Goal: Transaction & Acquisition: Purchase product/service

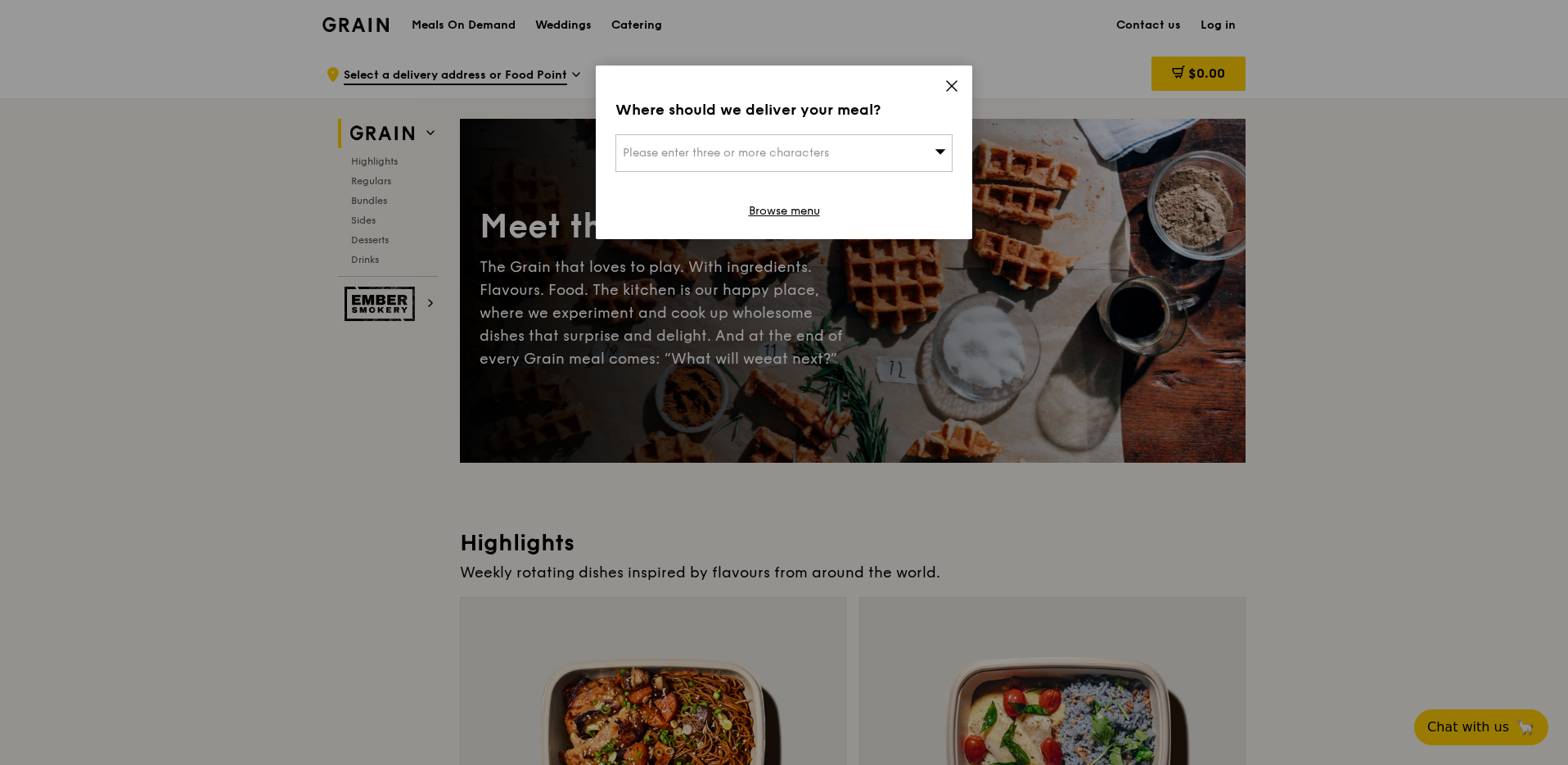
click at [892, 121] on div "Where should we deliver your meal? Please enter three or more characters Browse…" at bounding box center [784, 151] width 377 height 173
click at [954, 82] on icon at bounding box center [951, 86] width 10 height 10
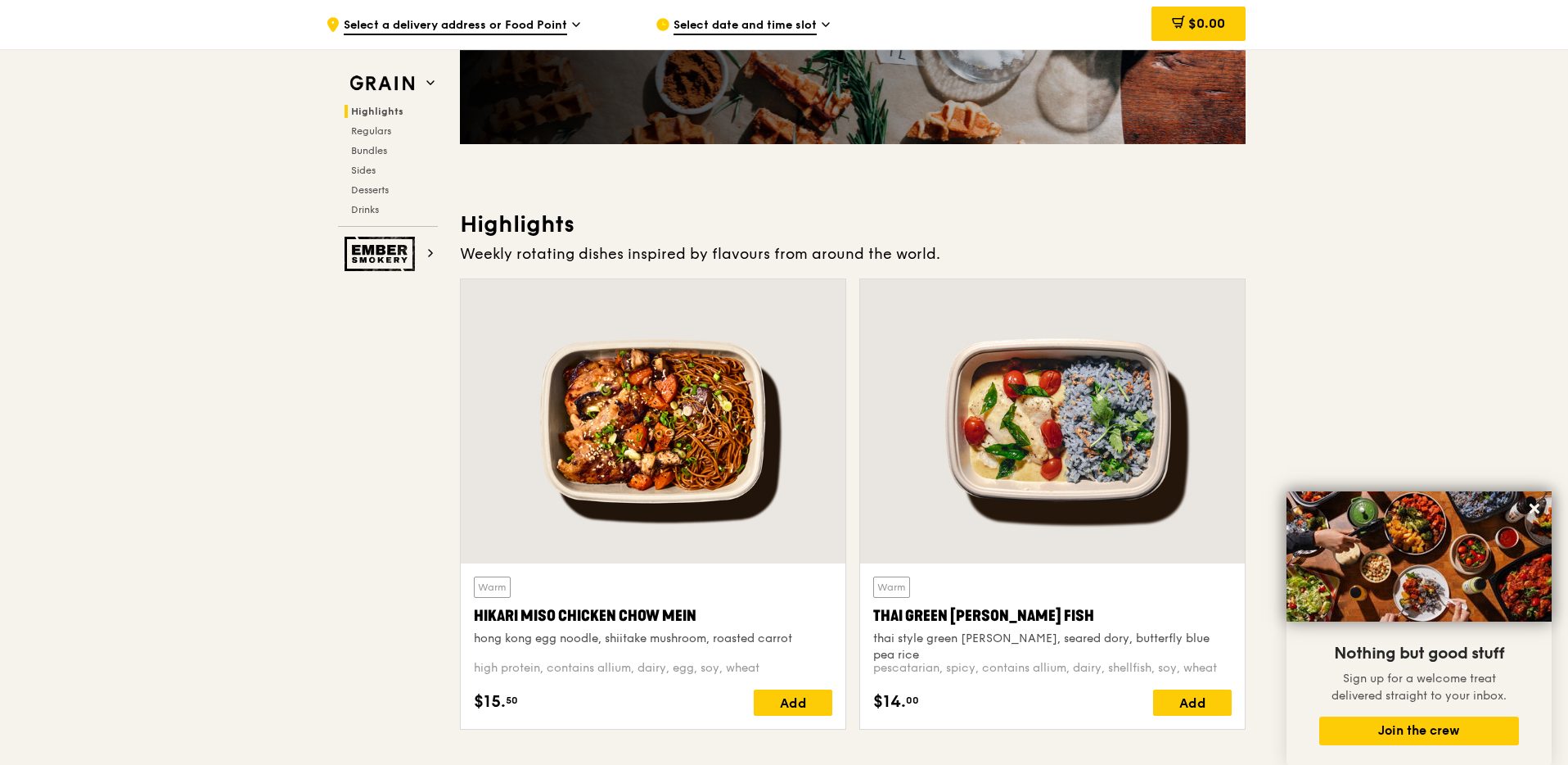
scroll to position [422, 0]
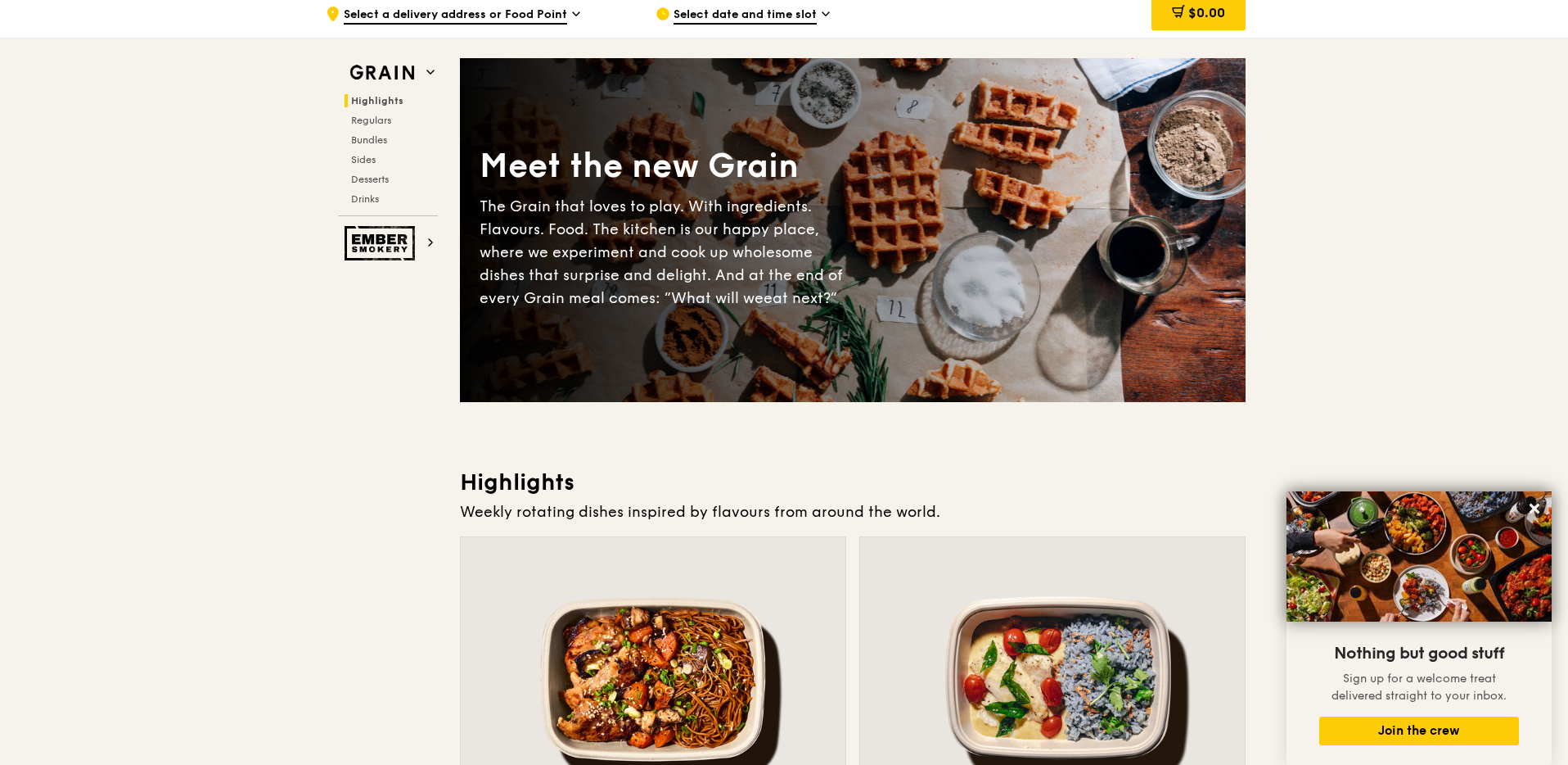
scroll to position [0, 0]
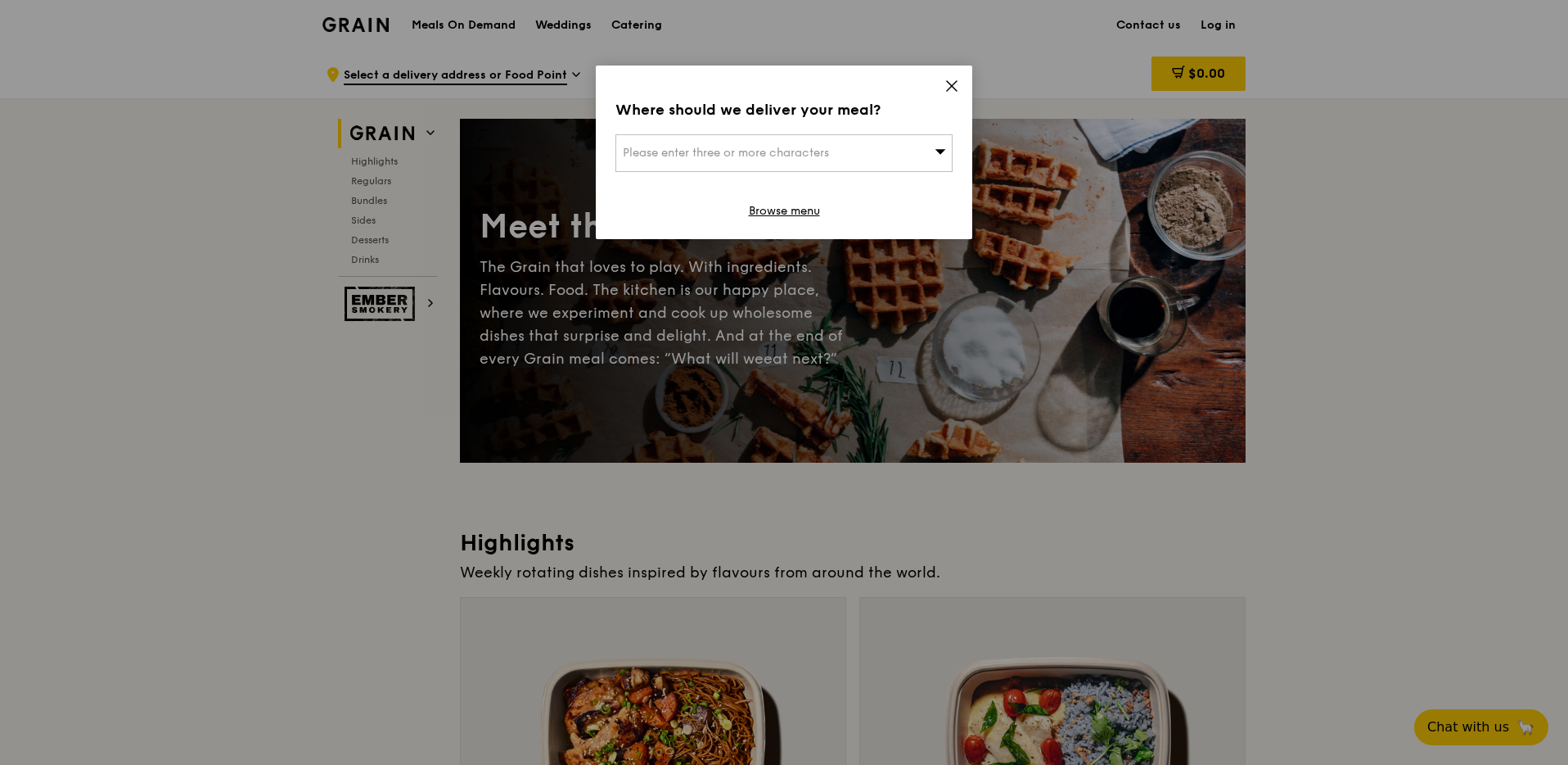
click at [919, 107] on div "Where should we deliver your meal?" at bounding box center [784, 110] width 338 height 23
click at [952, 82] on icon at bounding box center [951, 85] width 14 height 14
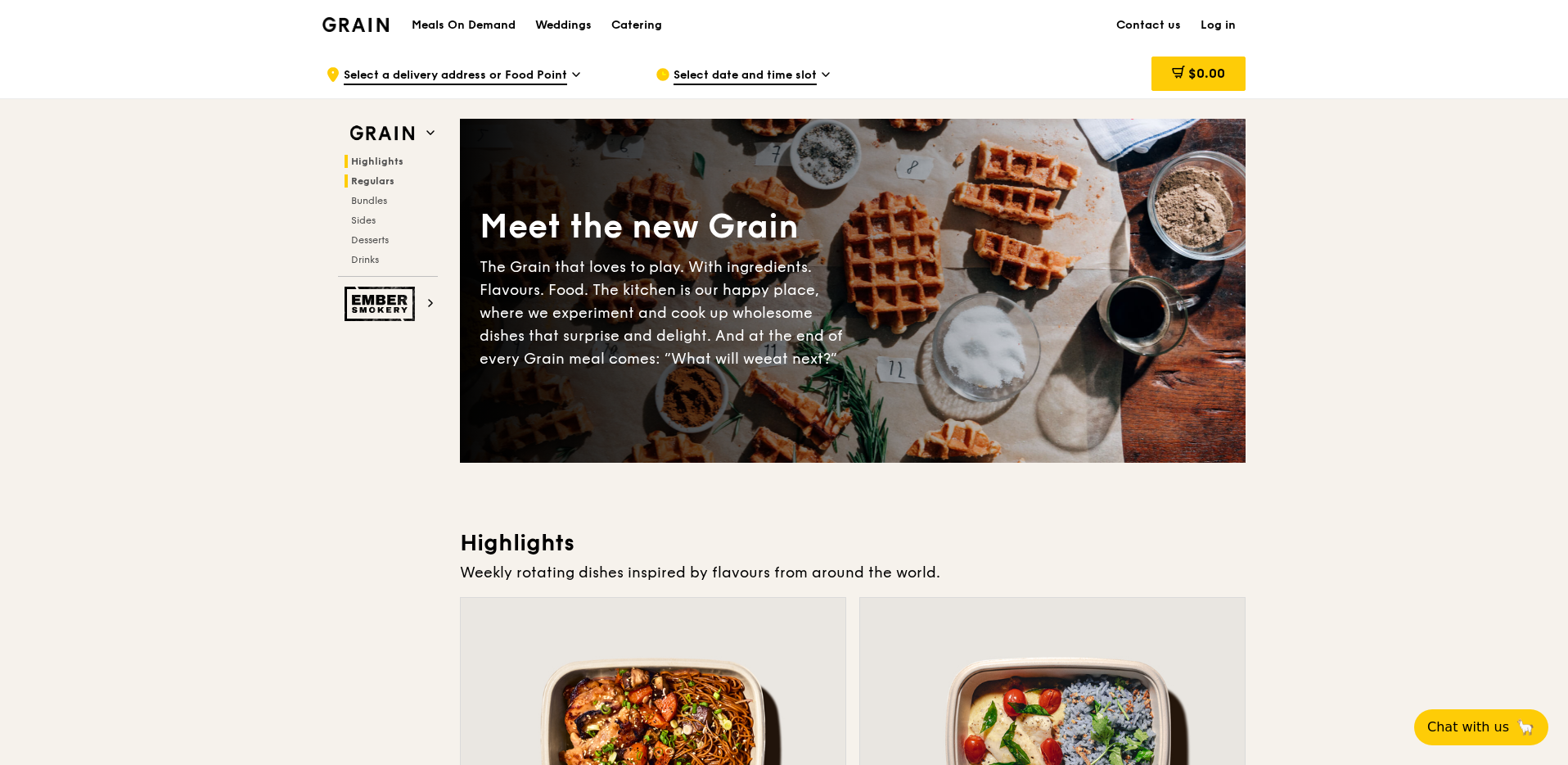
click at [364, 182] on span "Regulars" at bounding box center [372, 181] width 43 height 11
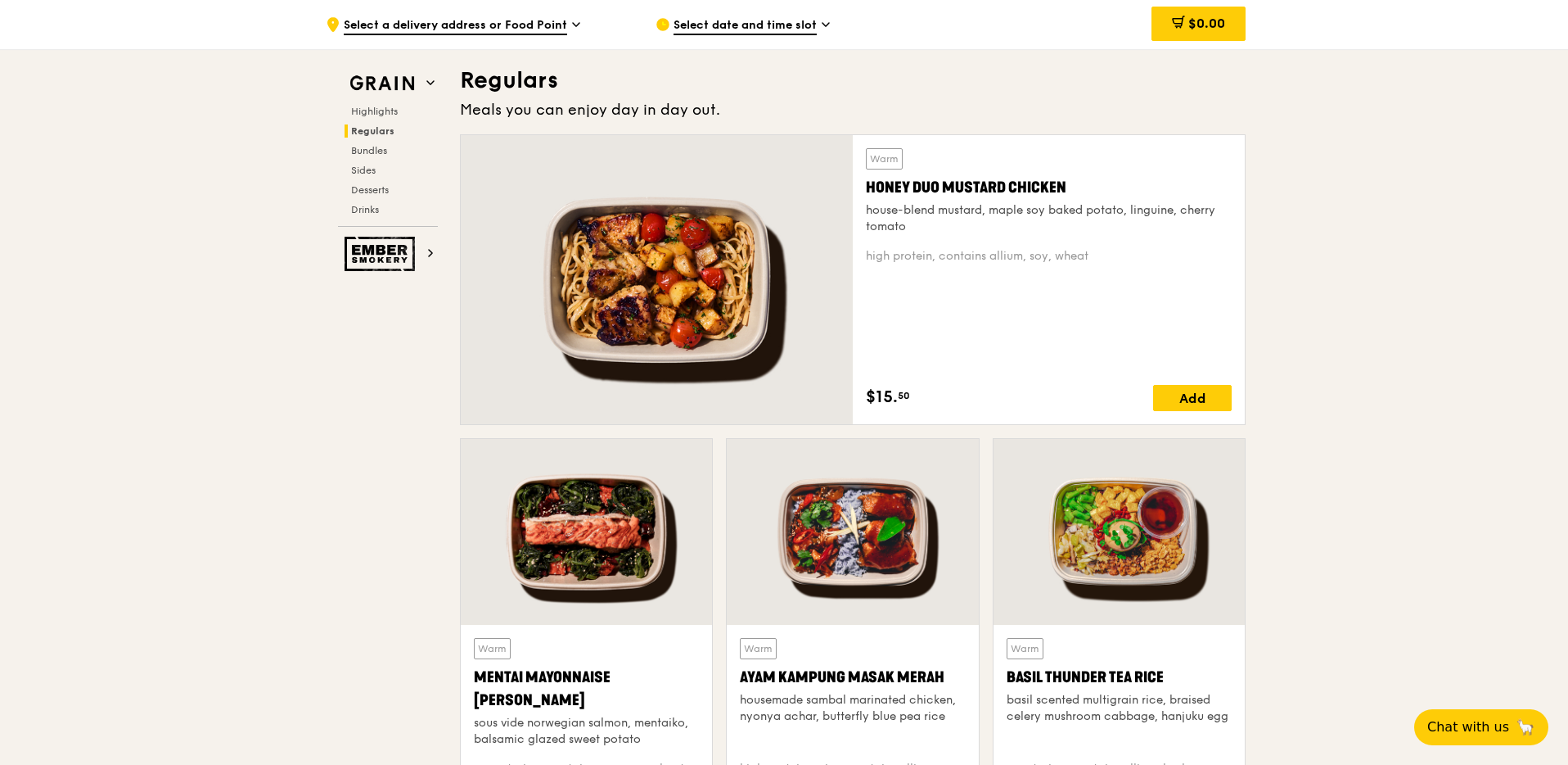
scroll to position [1060, 0]
click at [594, 492] on div at bounding box center [586, 531] width 251 height 186
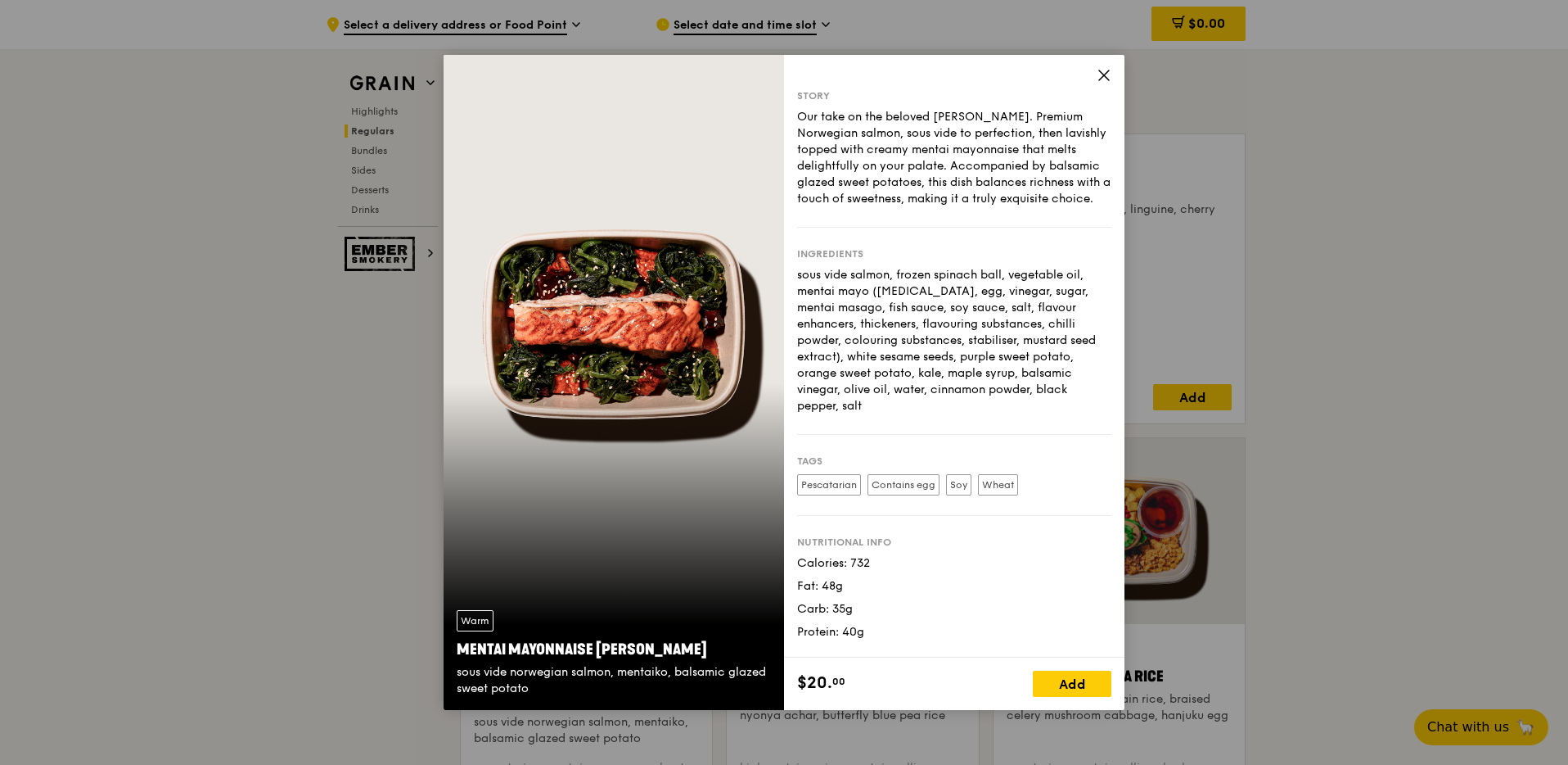
click at [1099, 76] on icon at bounding box center [1103, 75] width 14 height 14
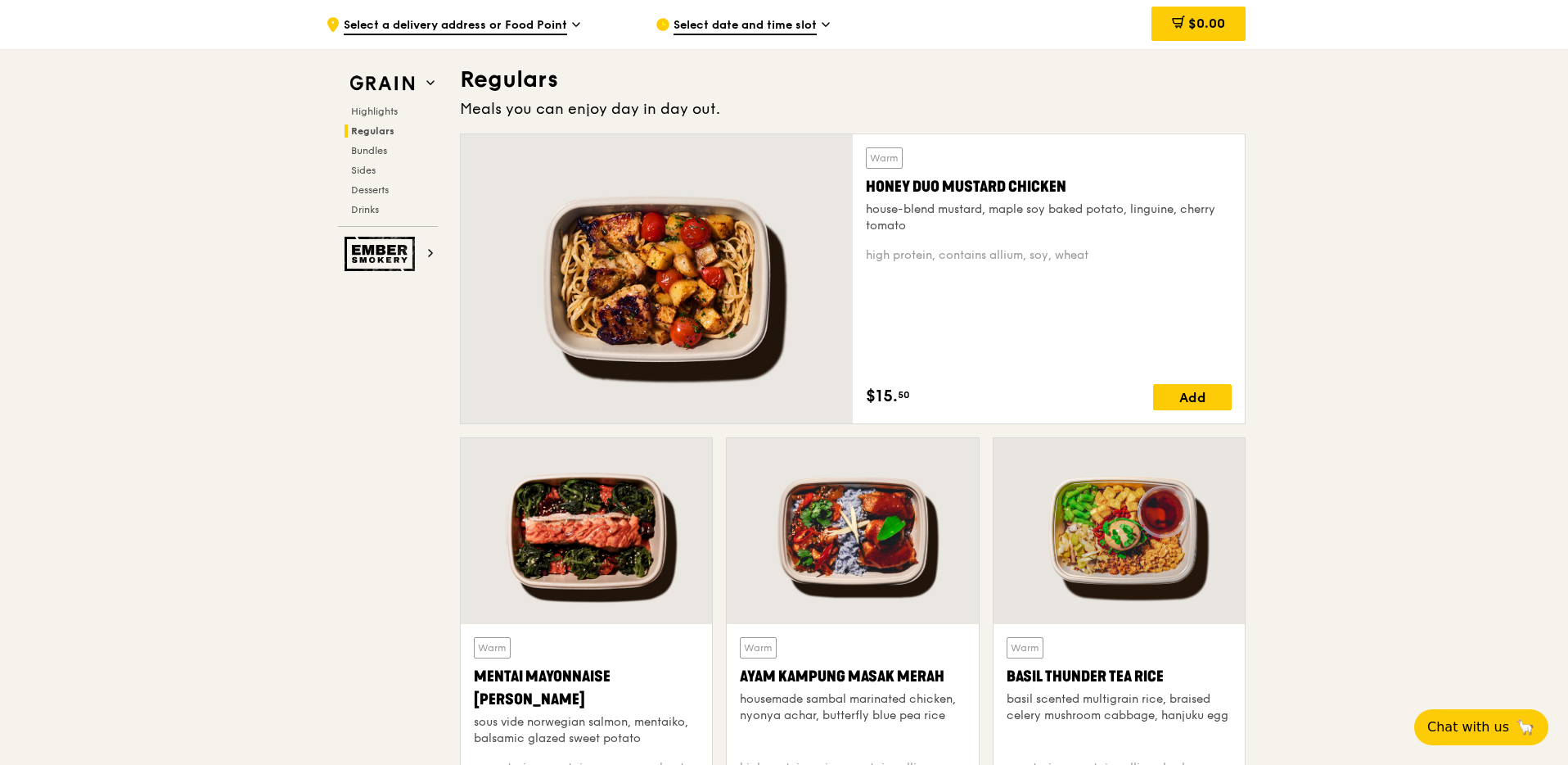
click at [907, 491] on div at bounding box center [852, 531] width 251 height 186
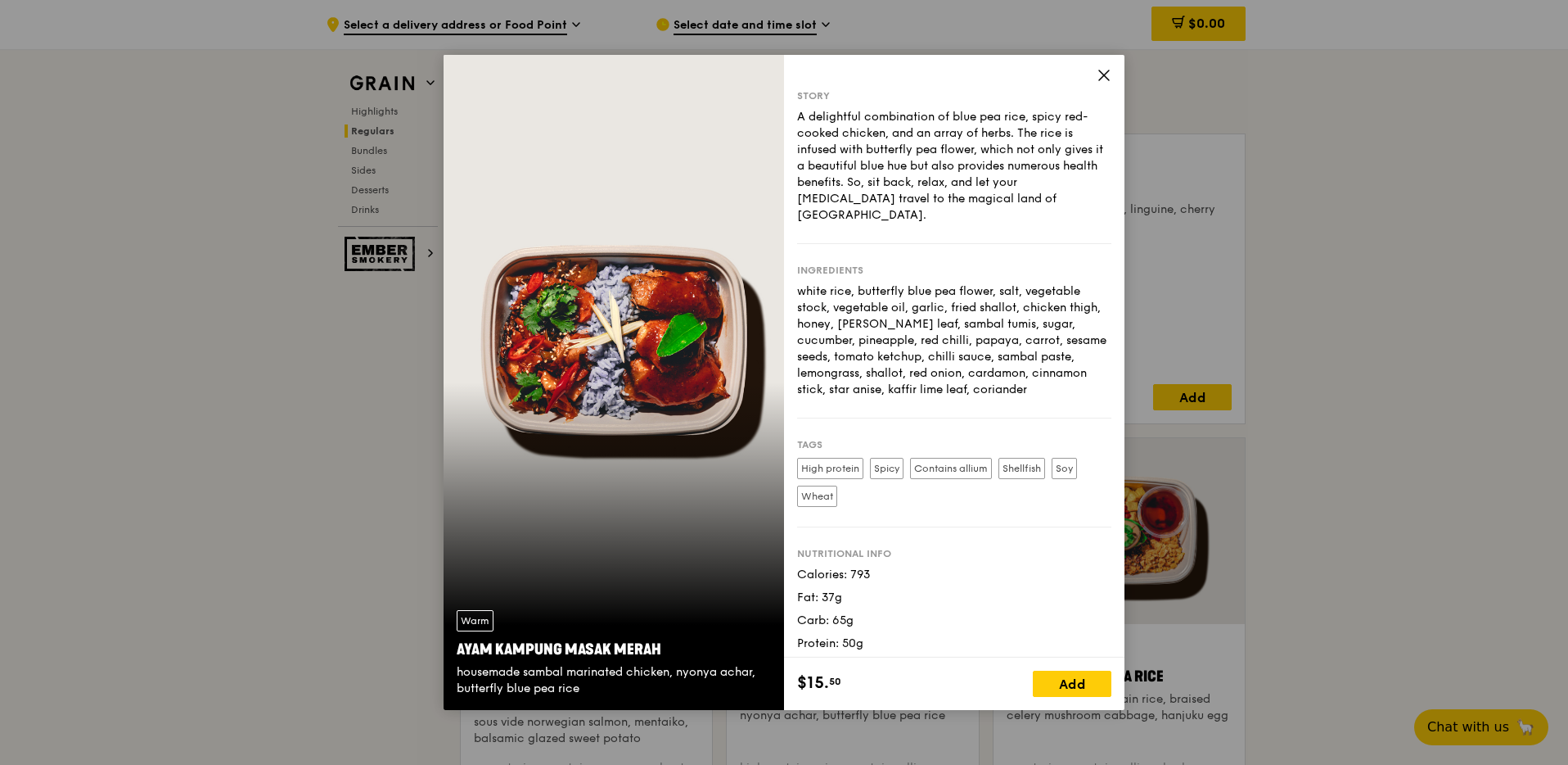
click at [1111, 73] on div "Story A delightful combination of blue pea rice, spicy red-cooked chicken, and …" at bounding box center [954, 382] width 340 height 655
click at [1106, 76] on icon at bounding box center [1103, 75] width 14 height 14
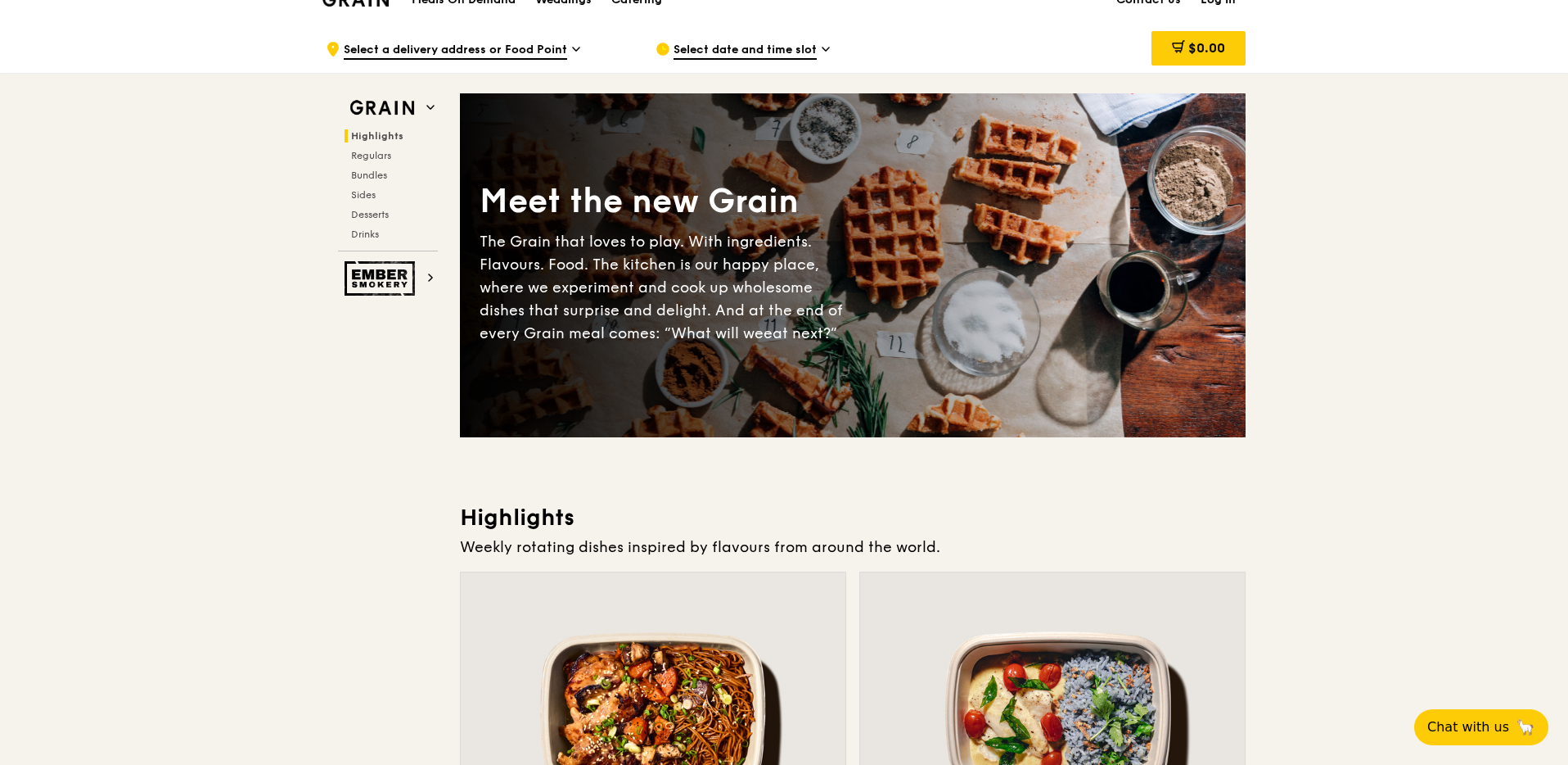
scroll to position [0, 0]
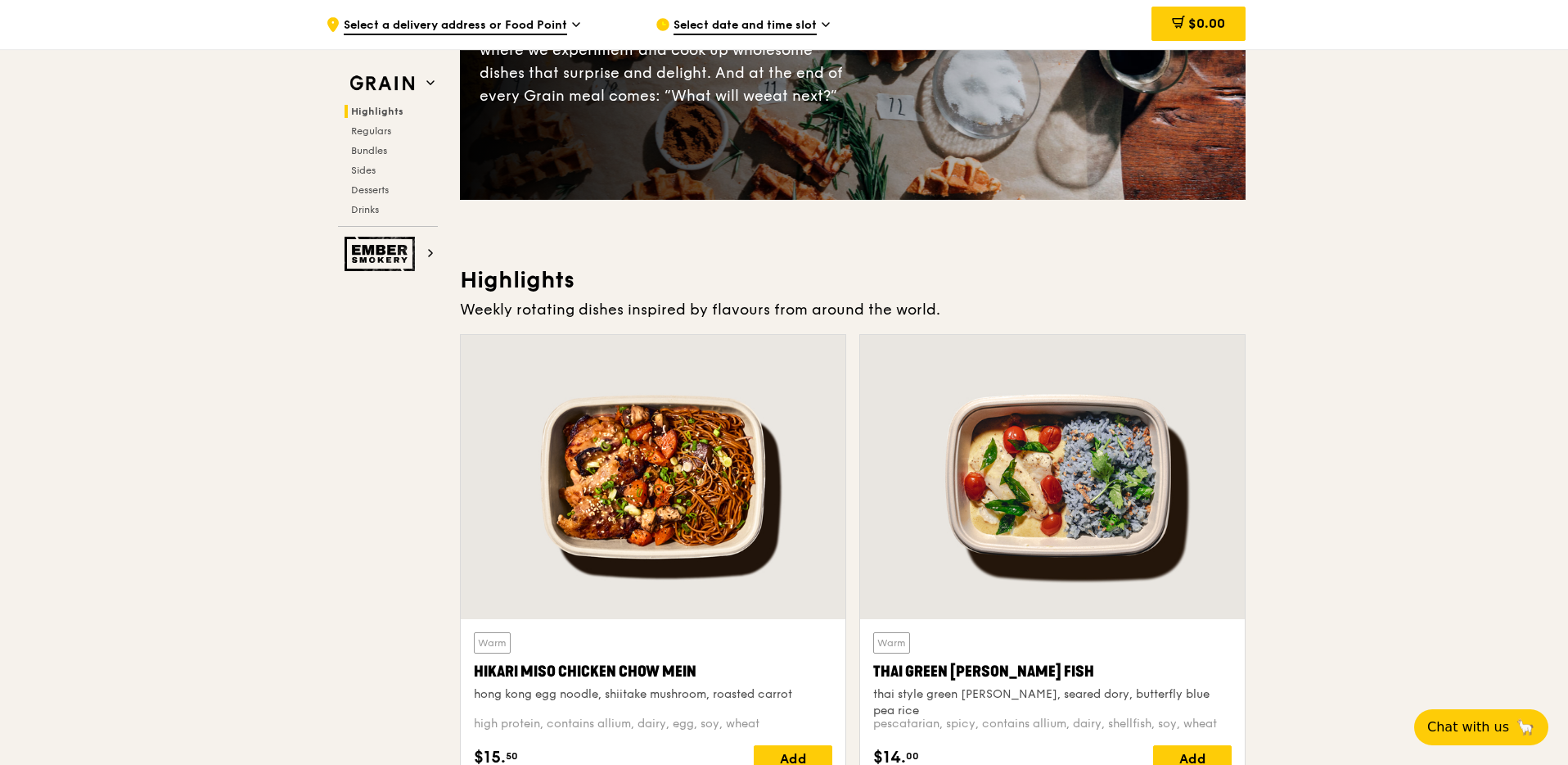
click at [531, 283] on h3 "Highlights" at bounding box center [853, 279] width 786 height 30
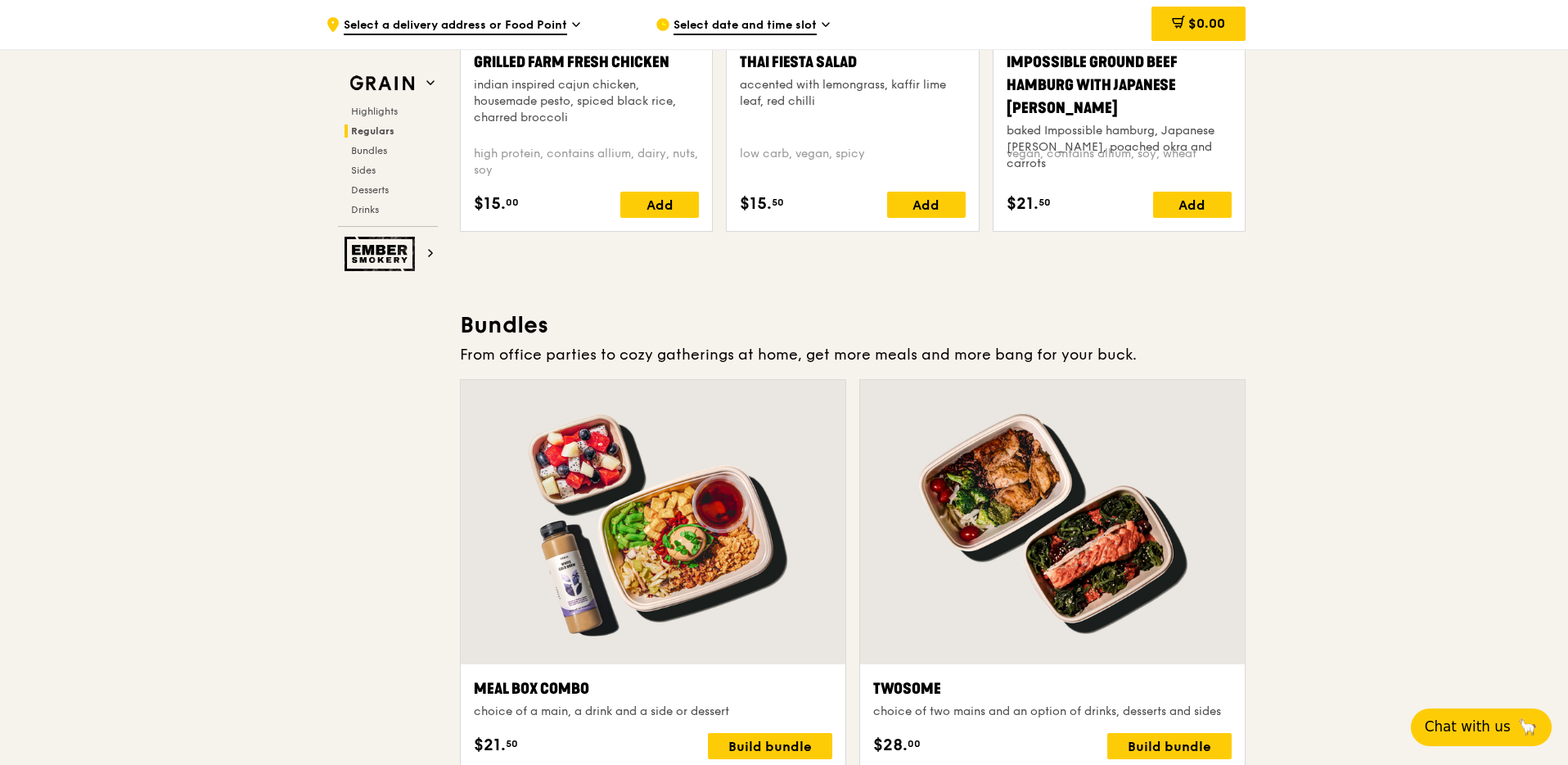
scroll to position [1678, 0]
